Goal: Find specific page/section: Find specific page/section

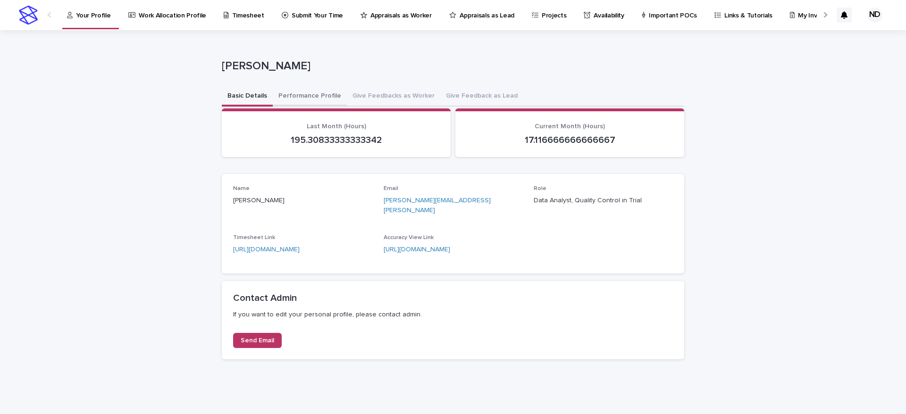
click at [310, 95] on button "Performance Profile" at bounding box center [310, 97] width 74 height 20
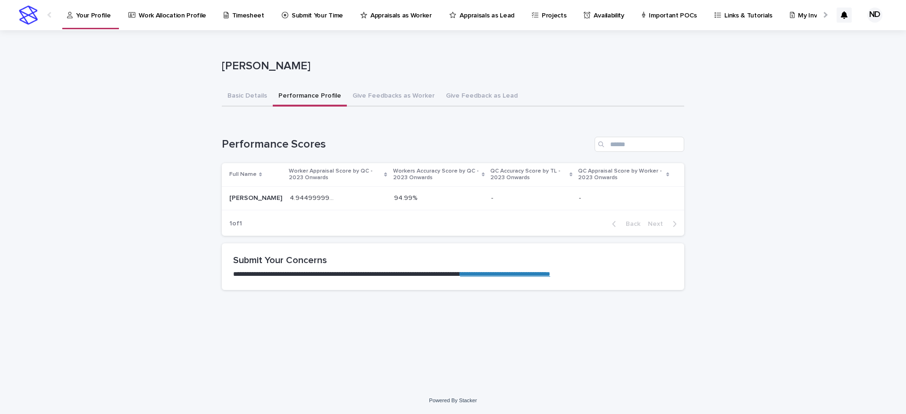
click at [290, 192] on div "4.944999999999999 4.944999999999999" at bounding box center [338, 199] width 97 height 16
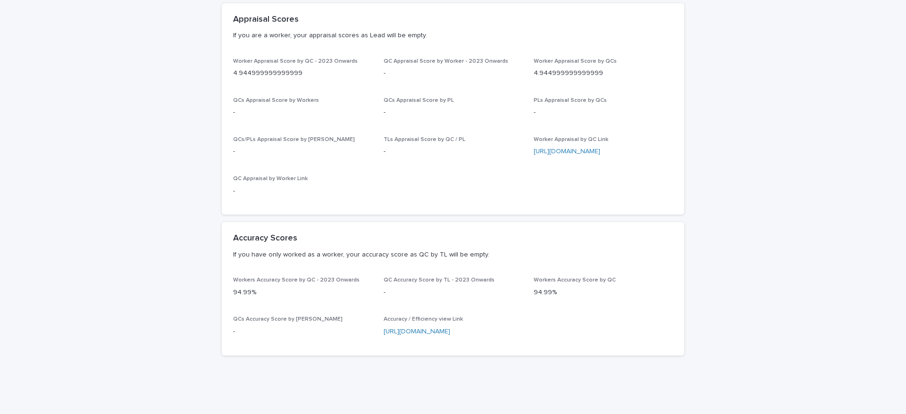
scroll to position [128, 0]
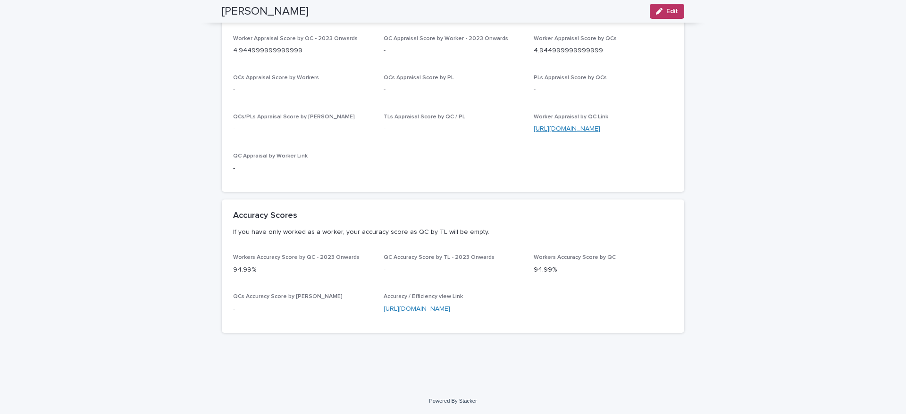
click at [551, 126] on link "[URL][DOMAIN_NAME]" at bounding box center [567, 129] width 67 height 7
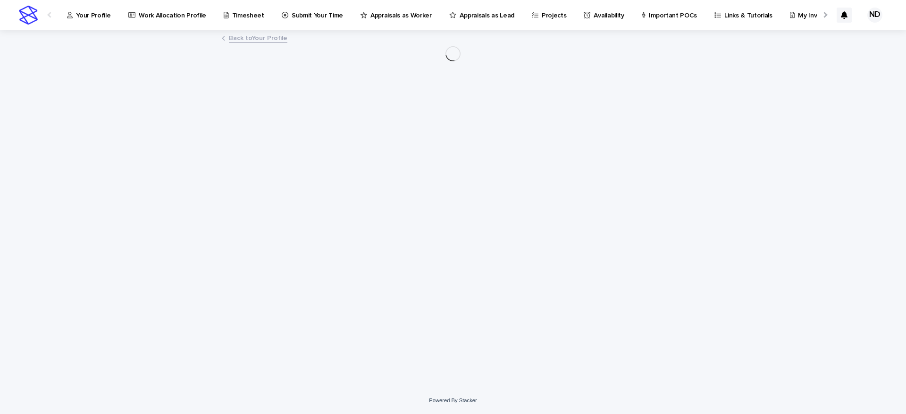
drag, startPoint x: 754, startPoint y: 76, endPoint x: 801, endPoint y: 36, distance: 61.3
click at [762, 75] on div "Loading... Saving… Loading... Saving…" at bounding box center [453, 209] width 906 height 356
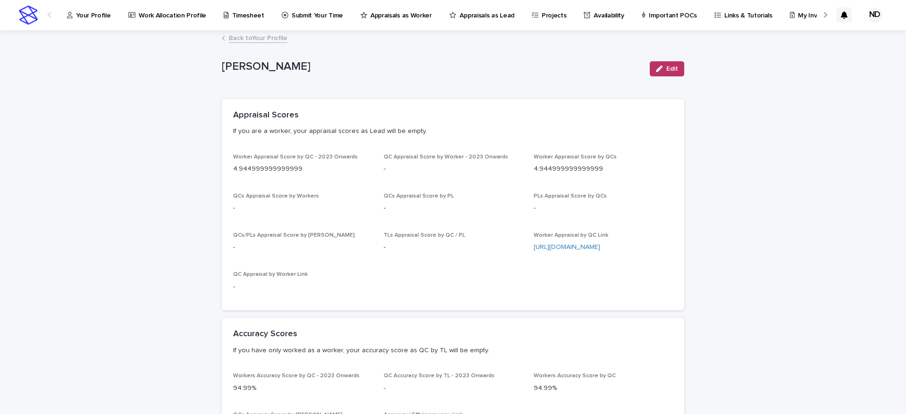
click at [781, 31] on div "Loading... Saving… Loading... Saving… [PERSON_NAME] Edit [PERSON_NAME] Edit Sor…" at bounding box center [453, 268] width 906 height 475
click at [798, 15] on p "My Invoice" at bounding box center [814, 10] width 32 height 20
